Goal: Check status: Check status

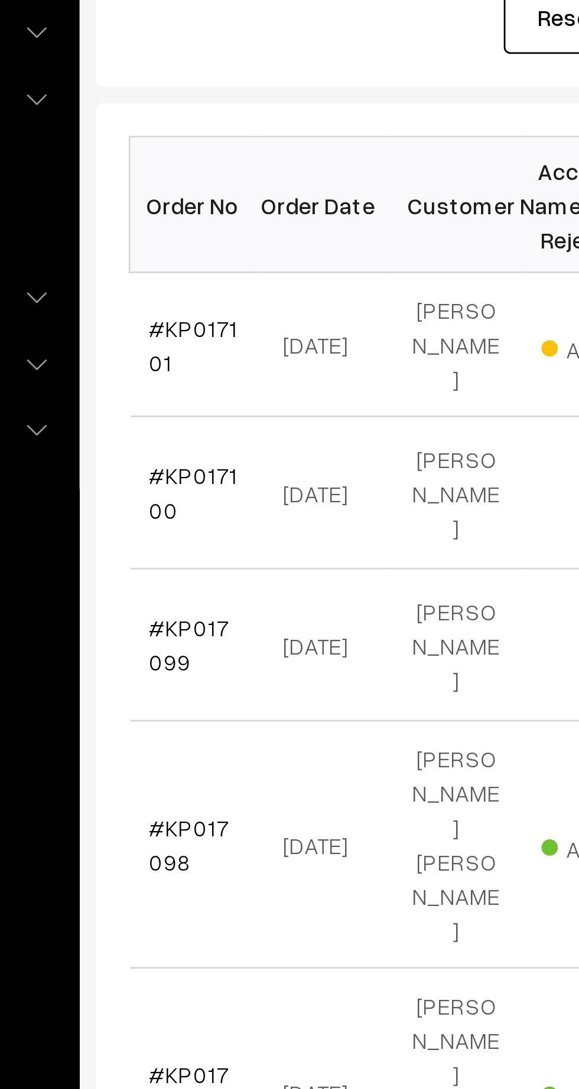
click at [191, 309] on link "#KP017101" at bounding box center [201, 320] width 32 height 22
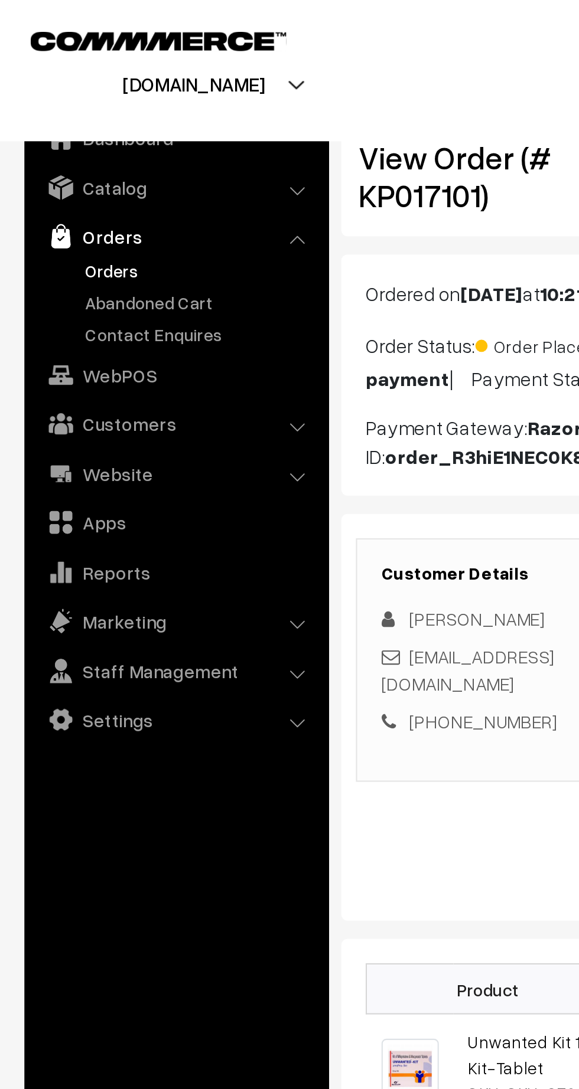
click at [54, 130] on link "Orders" at bounding box center [96, 131] width 117 height 12
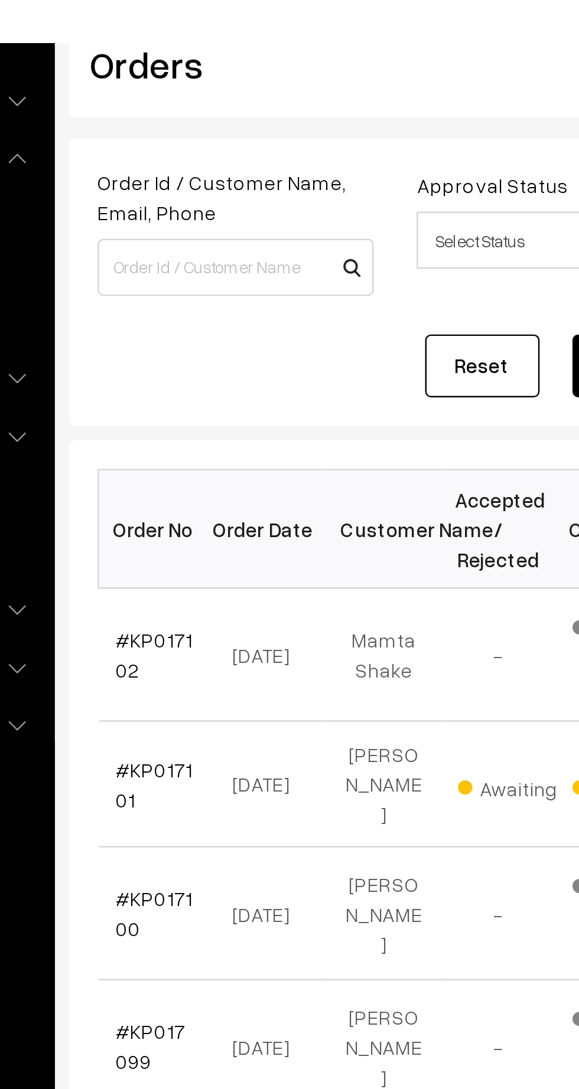
click at [194, 314] on link "#KP017102" at bounding box center [201, 321] width 32 height 22
